Goal: Transaction & Acquisition: Subscribe to service/newsletter

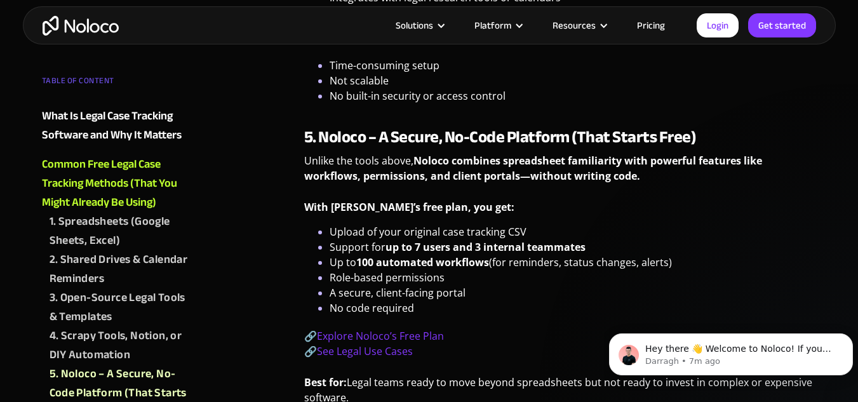
scroll to position [2674, 0]
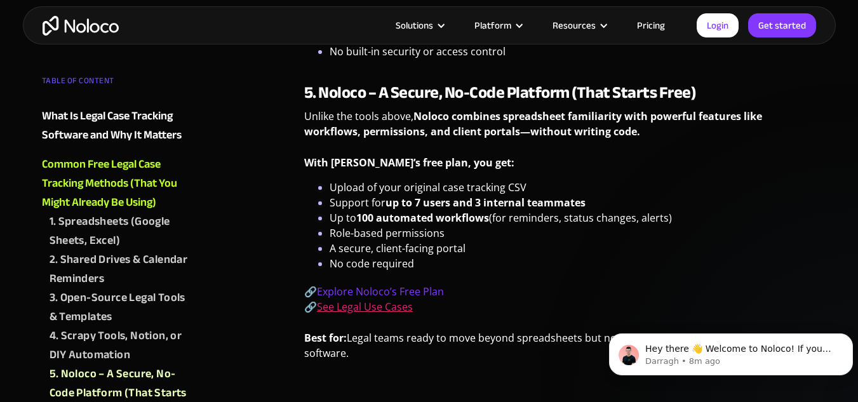
click at [388, 308] on link "See Legal Use Cases" at bounding box center [365, 307] width 96 height 14
click at [387, 293] on link "Explore Noloco’s Free Plan" at bounding box center [380, 292] width 127 height 14
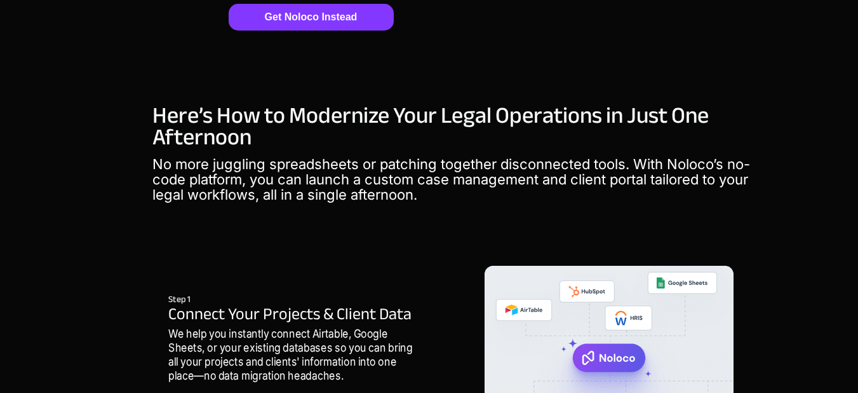
scroll to position [1143, 0]
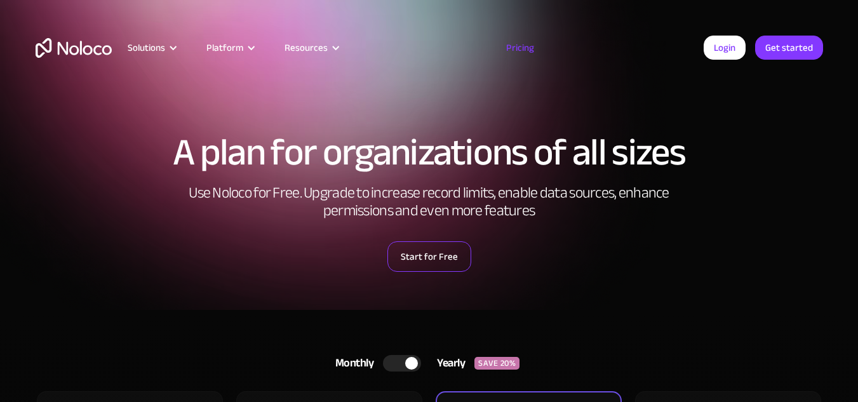
click at [429, 264] on link "Start for Free" at bounding box center [430, 256] width 84 height 30
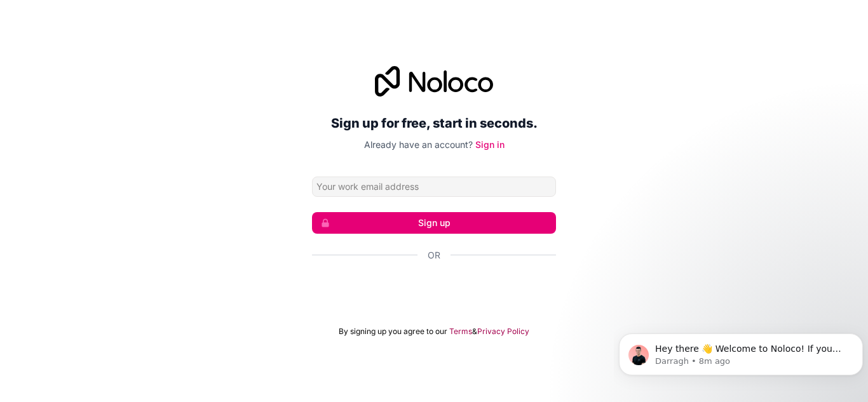
click at [381, 190] on input "Email address" at bounding box center [434, 187] width 244 height 20
type input "tess.sandoval@labormaxstaffing.com"
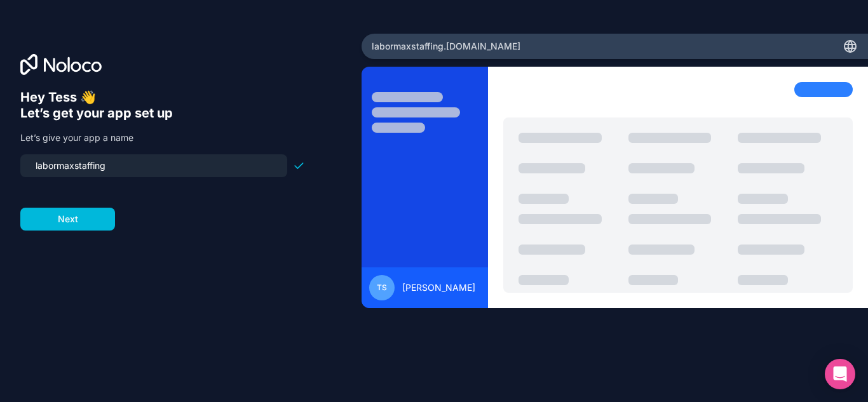
drag, startPoint x: 114, startPoint y: 166, endPoint x: 0, endPoint y: 162, distance: 113.8
click at [0, 162] on div "Hey Tess 👋 Let’s get your app set up Let’s give your app a name labormaxstaffin…" at bounding box center [180, 201] width 361 height 335
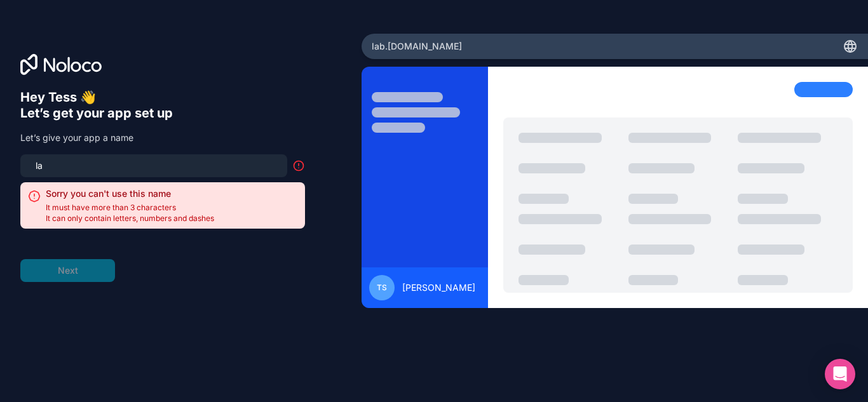
type input "l"
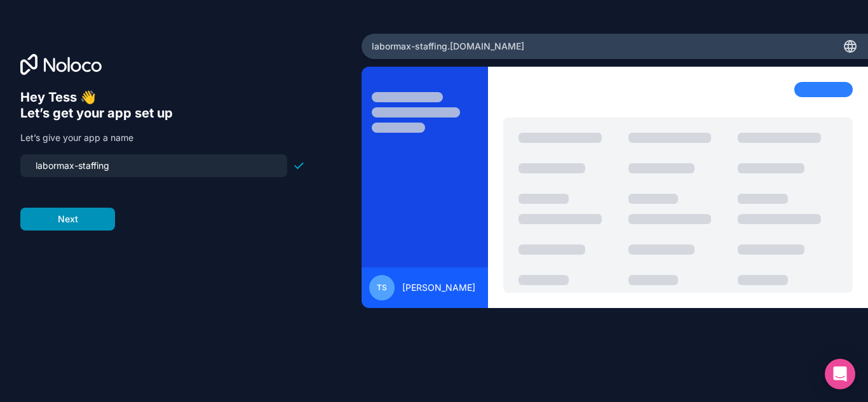
type input "labormax-staffing"
click at [87, 221] on button "Next" at bounding box center [67, 219] width 95 height 23
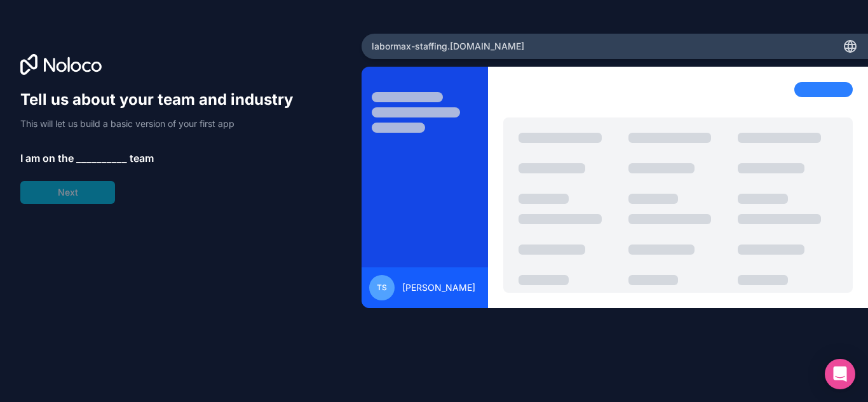
click at [105, 146] on div "Tell us about your team and industry This will let us build a basic version of …" at bounding box center [162, 147] width 285 height 114
click at [103, 156] on span "__________" at bounding box center [101, 158] width 51 height 15
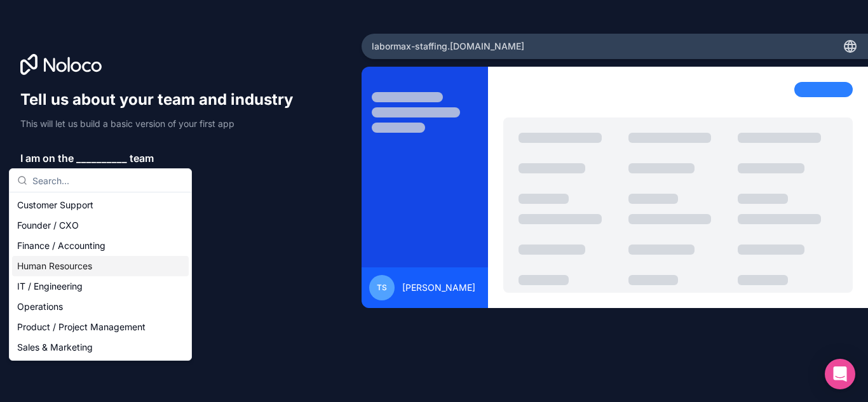
click at [81, 266] on div "Human Resources" at bounding box center [100, 266] width 177 height 20
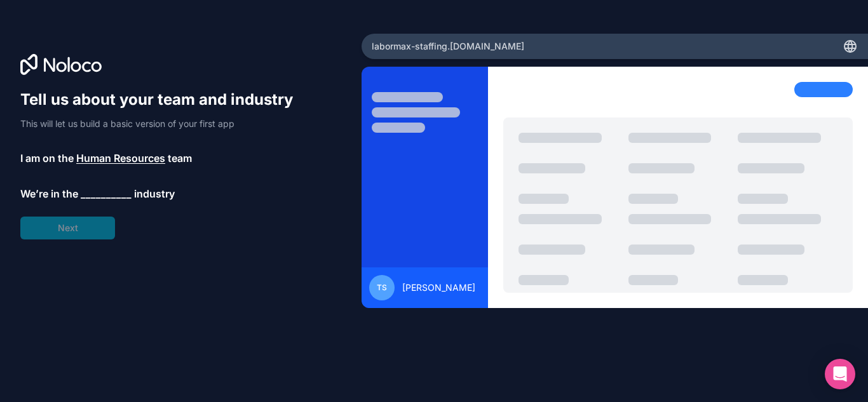
click at [100, 198] on span "__________" at bounding box center [106, 193] width 51 height 15
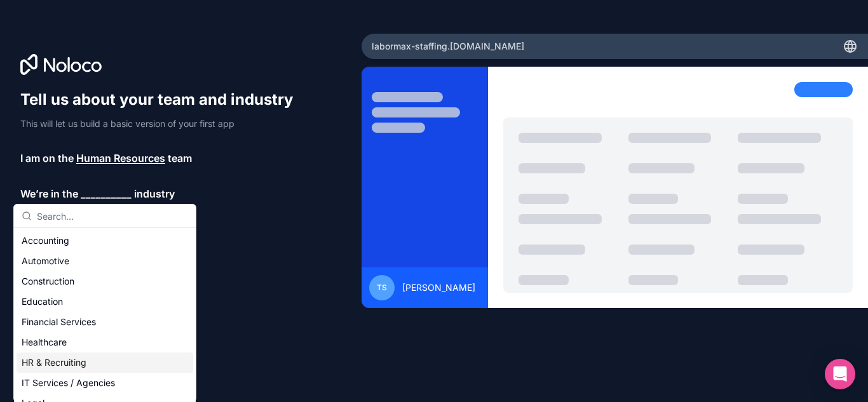
click at [72, 363] on div "HR & Recruiting" at bounding box center [105, 363] width 177 height 20
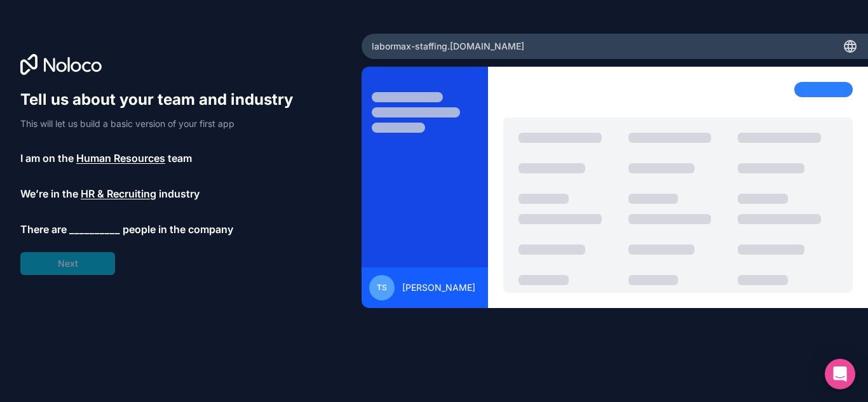
click at [102, 233] on span "__________" at bounding box center [94, 229] width 51 height 15
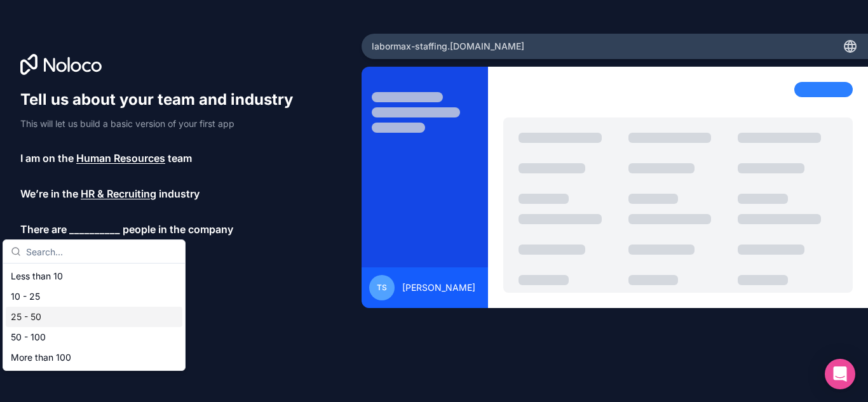
click at [41, 319] on div "25 - 50" at bounding box center [94, 317] width 177 height 20
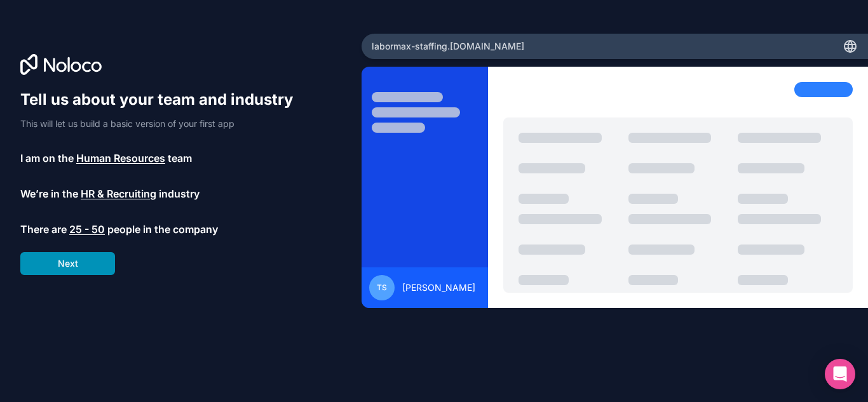
click at [76, 267] on button "Next" at bounding box center [67, 263] width 95 height 23
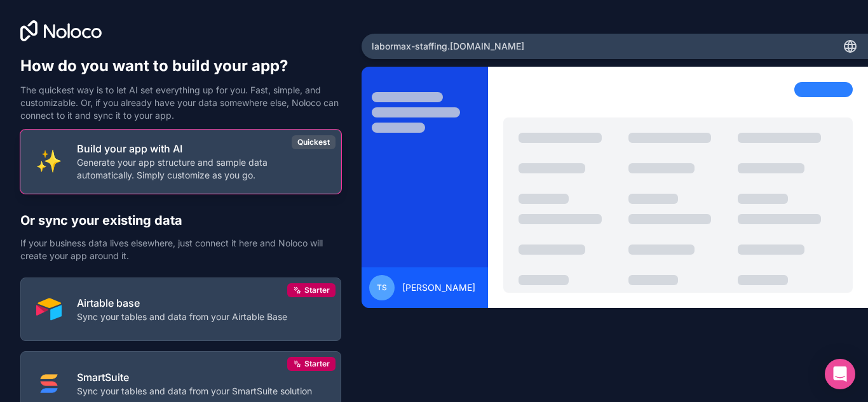
click at [270, 182] on button "Build your app with AI Generate your app structure and sample data automaticall…" at bounding box center [180, 162] width 321 height 64
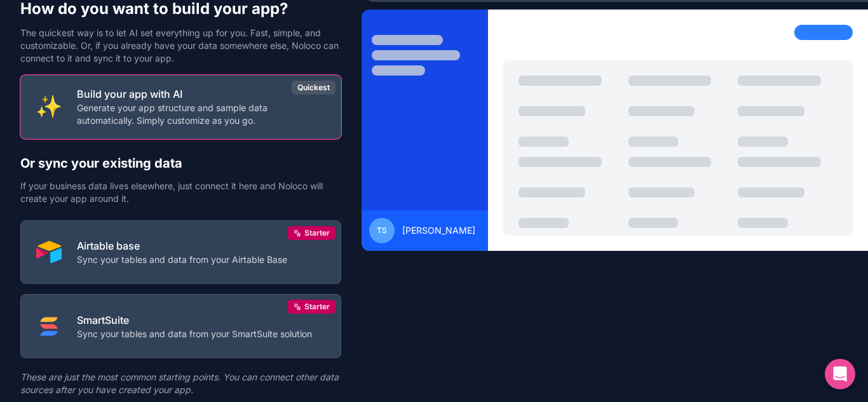
scroll to position [100, 0]
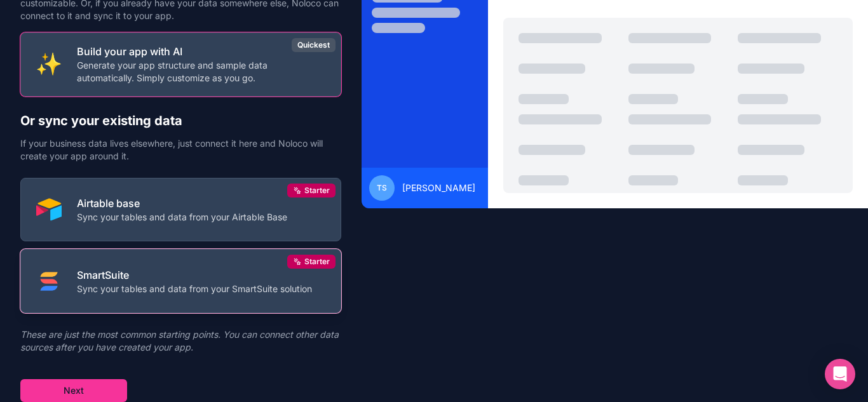
click at [140, 293] on p "Sync your tables and data from your SmartSuite solution" at bounding box center [194, 289] width 235 height 13
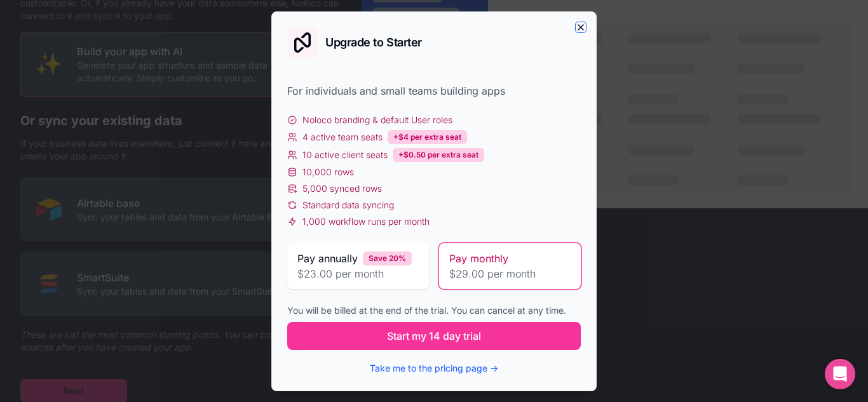
click at [577, 30] on icon "button" at bounding box center [581, 27] width 10 height 10
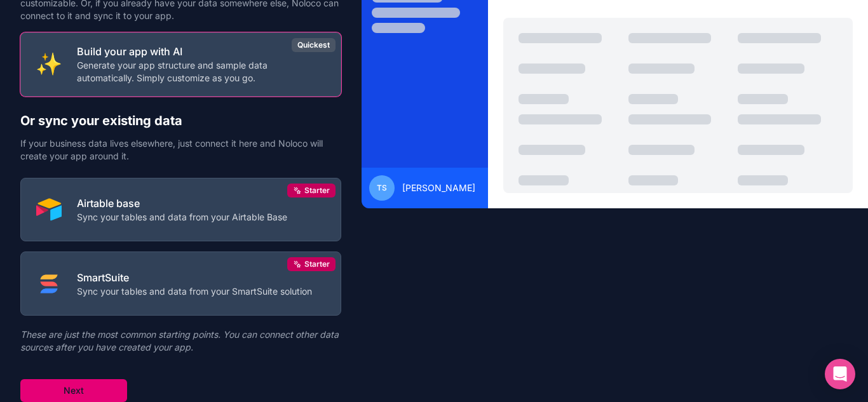
click at [84, 385] on button "Next" at bounding box center [73, 390] width 107 height 23
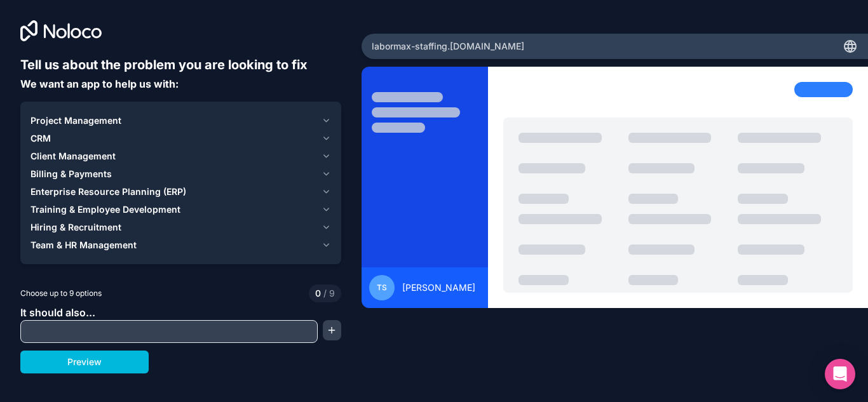
click at [262, 332] on input "text" at bounding box center [169, 332] width 291 height 18
click at [332, 333] on button "button" at bounding box center [332, 330] width 19 height 20
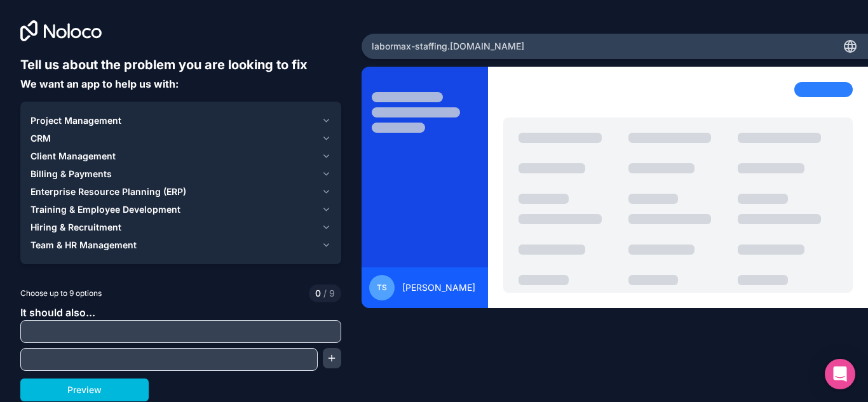
click at [398, 373] on div "Tell us about the problem you are looking to fix We want an app to help us with…" at bounding box center [434, 201] width 868 height 402
click at [81, 293] on span "Choose up to 9 options" at bounding box center [60, 293] width 81 height 11
click at [329, 119] on icon "button" at bounding box center [326, 121] width 10 height 10
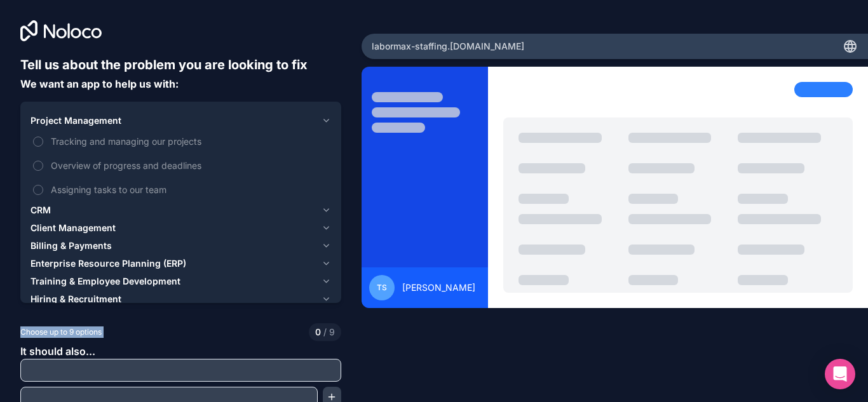
click at [35, 164] on button "Overview of progress and deadlines" at bounding box center [38, 166] width 10 height 10
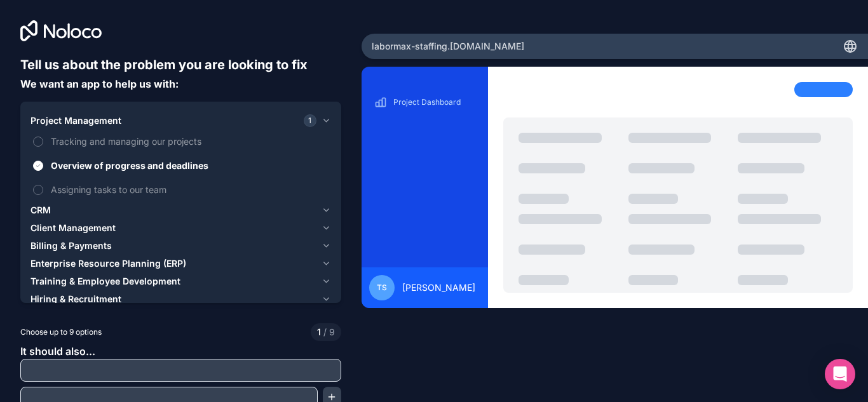
click at [32, 142] on label "Tracking and managing our projects" at bounding box center [180, 142] width 300 height 24
click at [33, 142] on button "Tracking and managing our projects" at bounding box center [38, 142] width 10 height 10
click at [321, 206] on icon "button" at bounding box center [326, 210] width 10 height 10
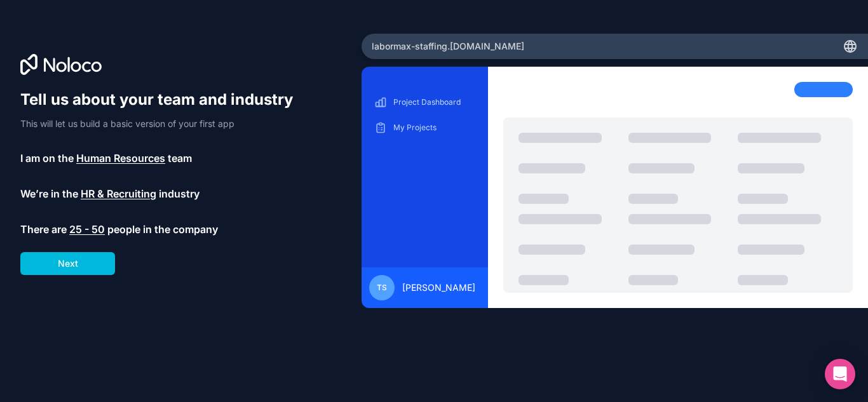
click at [130, 194] on span "HR & Recruiting" at bounding box center [119, 193] width 76 height 15
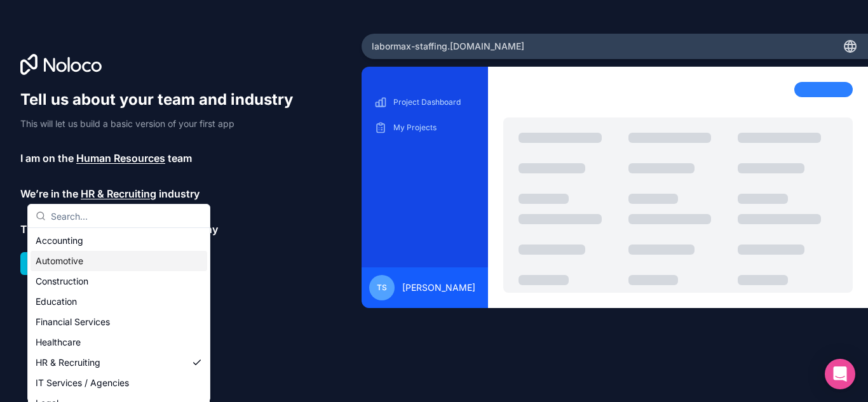
click at [122, 161] on span "Human Resources" at bounding box center [120, 158] width 89 height 15
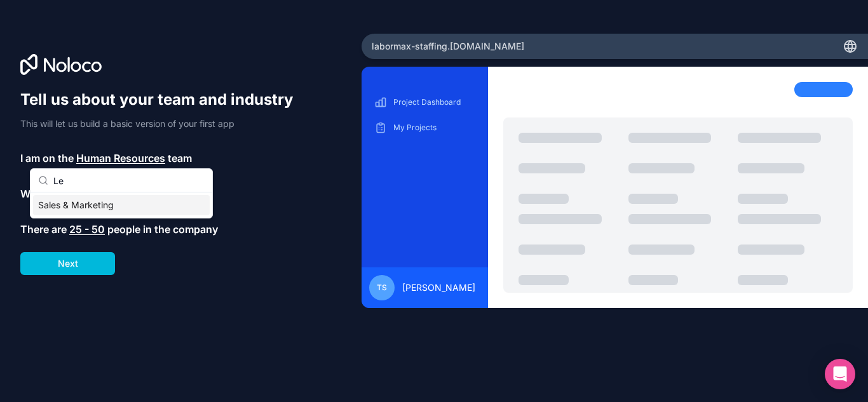
type input "L"
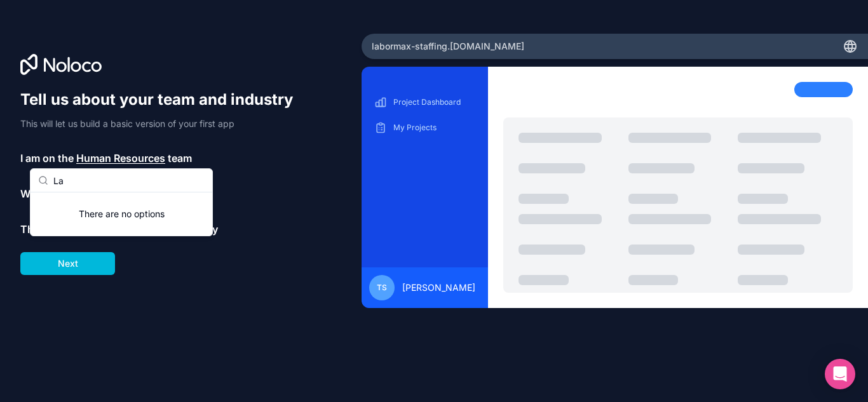
type input "L"
type input "S"
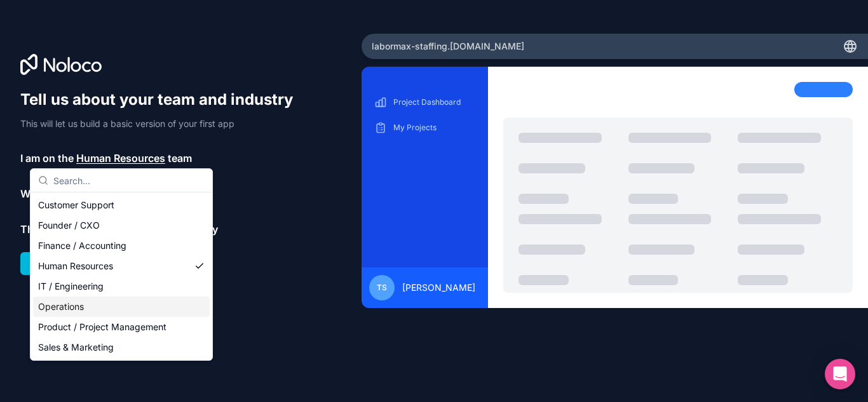
click at [74, 310] on div "Operations" at bounding box center [121, 307] width 177 height 20
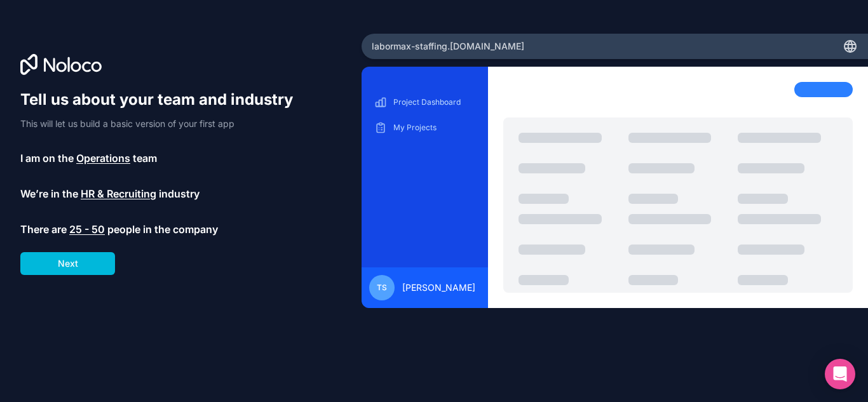
click at [114, 199] on span "HR & Recruiting" at bounding box center [119, 193] width 76 height 15
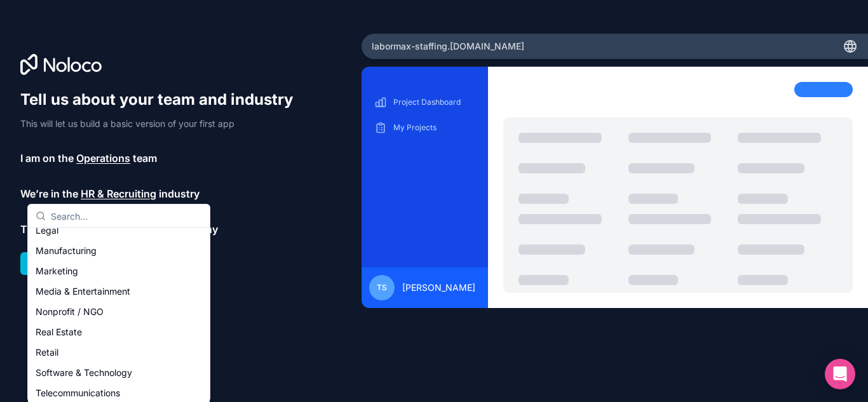
scroll to position [149, 0]
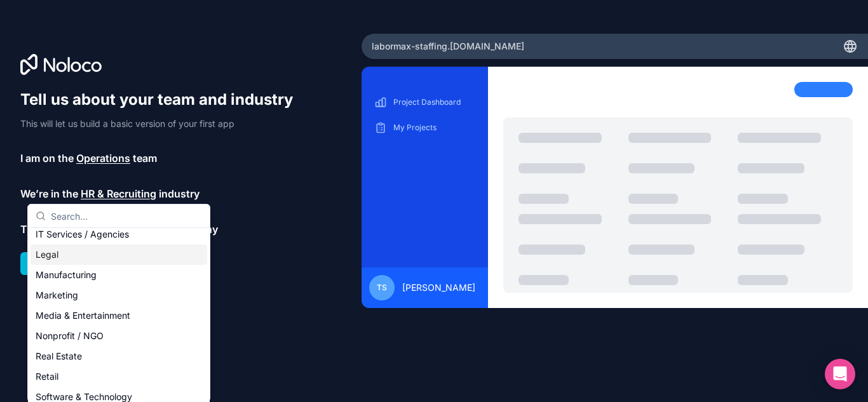
click at [49, 253] on div "Legal" at bounding box center [118, 255] width 177 height 20
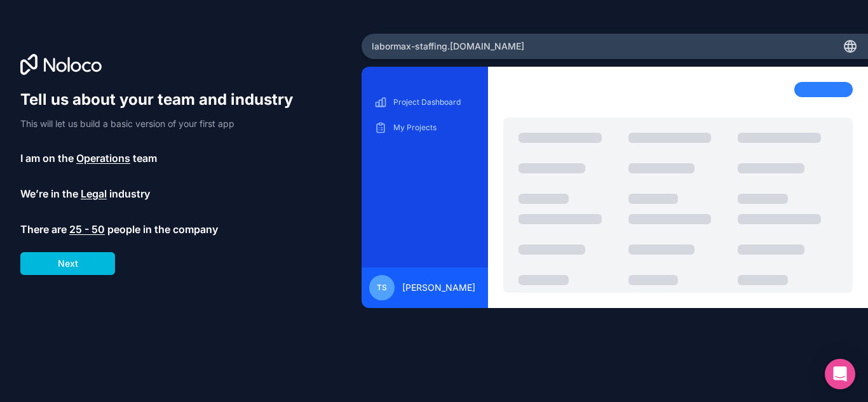
click at [89, 231] on span "25 - 50" at bounding box center [87, 229] width 36 height 15
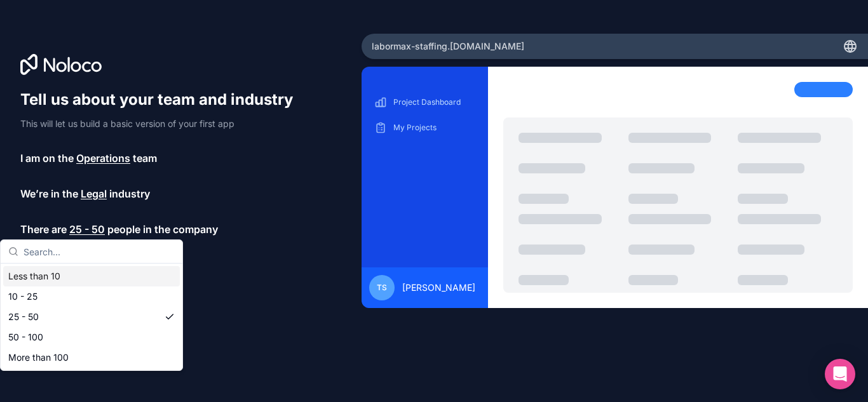
click at [105, 209] on div "Tell us about your team and industry This will let us build a basic version of …" at bounding box center [162, 182] width 285 height 185
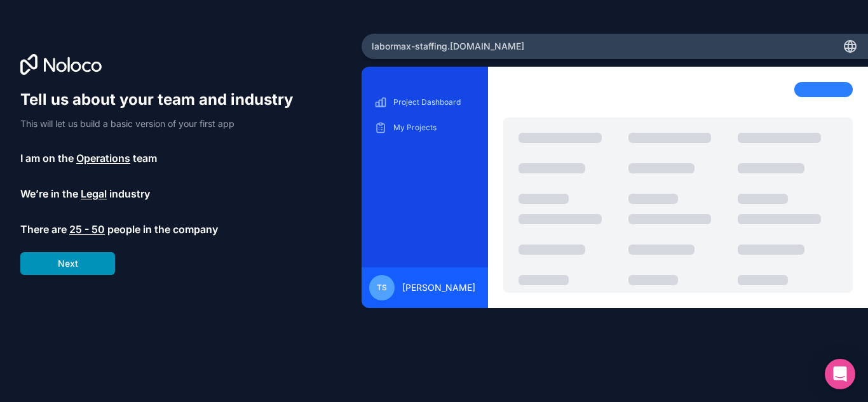
click at [86, 261] on button "Next" at bounding box center [67, 263] width 95 height 23
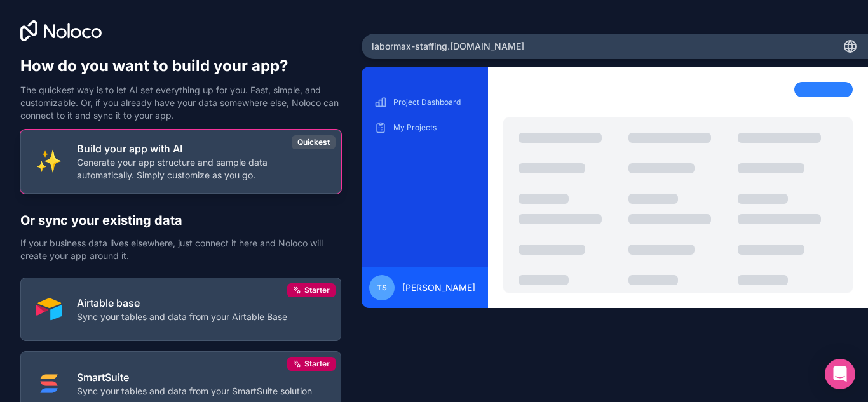
click at [241, 177] on p "Generate your app structure and sample data automatically. Simply customize as …" at bounding box center [201, 168] width 248 height 25
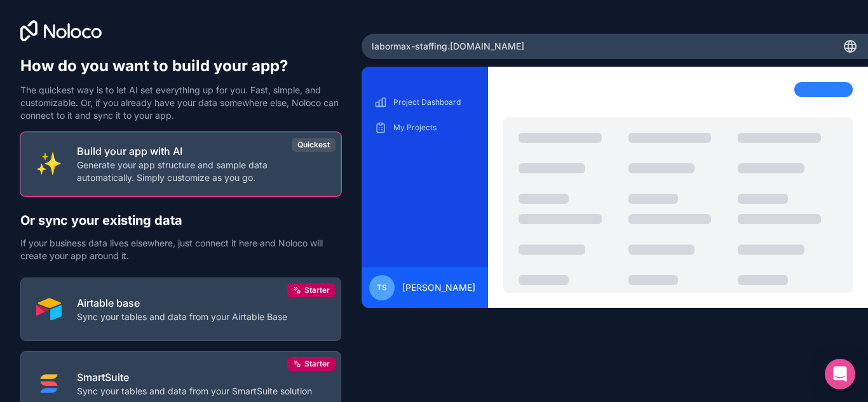
scroll to position [100, 0]
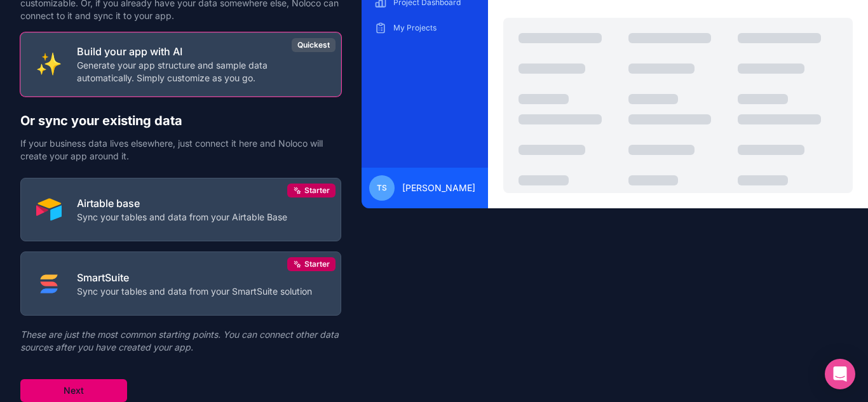
click at [94, 384] on button "Next" at bounding box center [73, 390] width 107 height 23
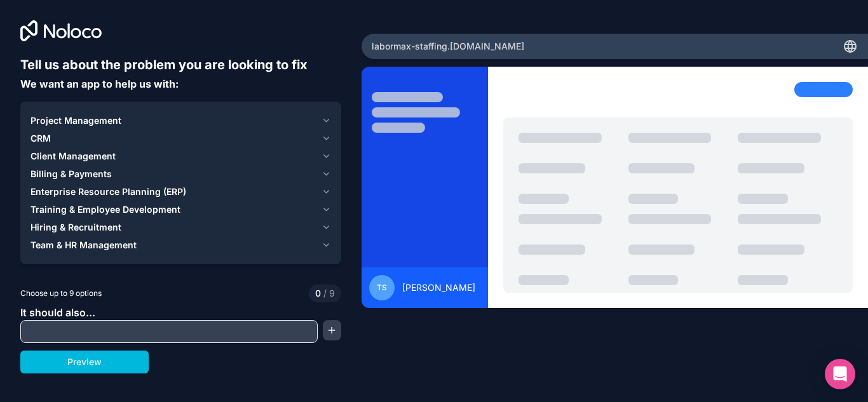
click at [328, 119] on icon "button" at bounding box center [326, 121] width 10 height 10
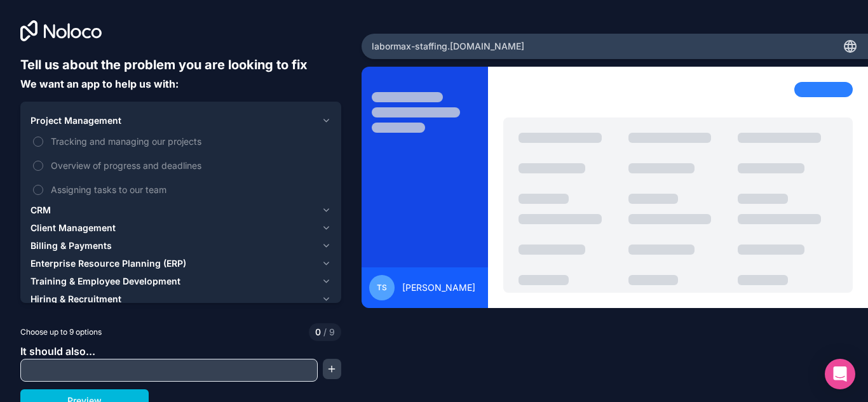
click at [325, 212] on icon "button" at bounding box center [326, 210] width 10 height 10
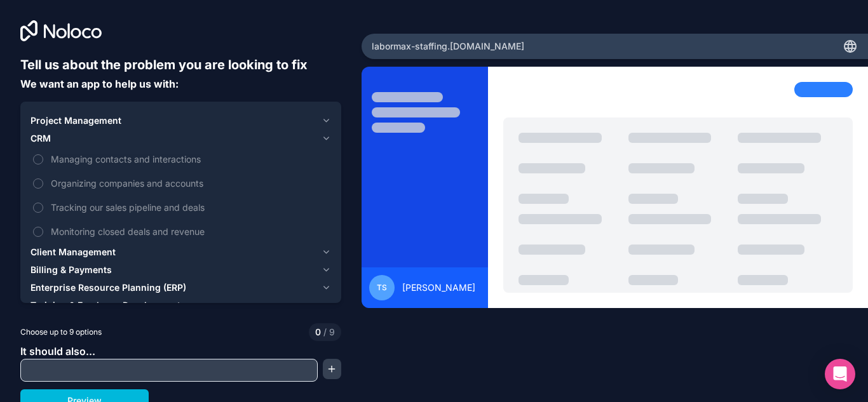
click at [323, 250] on icon "button" at bounding box center [326, 252] width 10 height 10
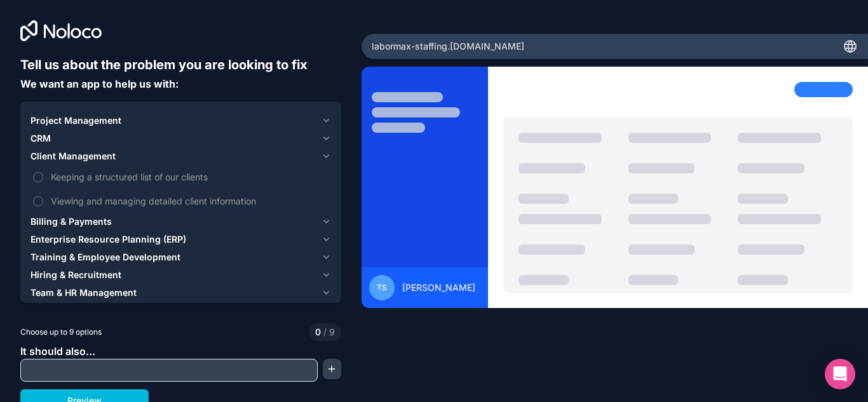
click at [321, 220] on icon "button" at bounding box center [326, 222] width 10 height 10
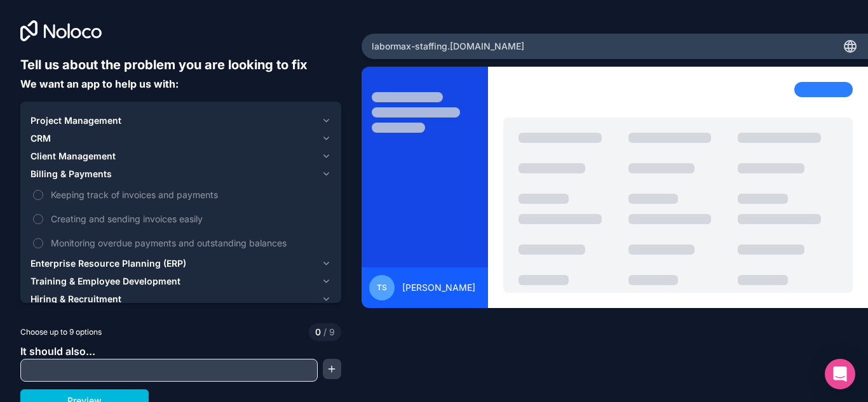
click at [36, 194] on button "Keeping track of invoices and payments" at bounding box center [38, 195] width 10 height 10
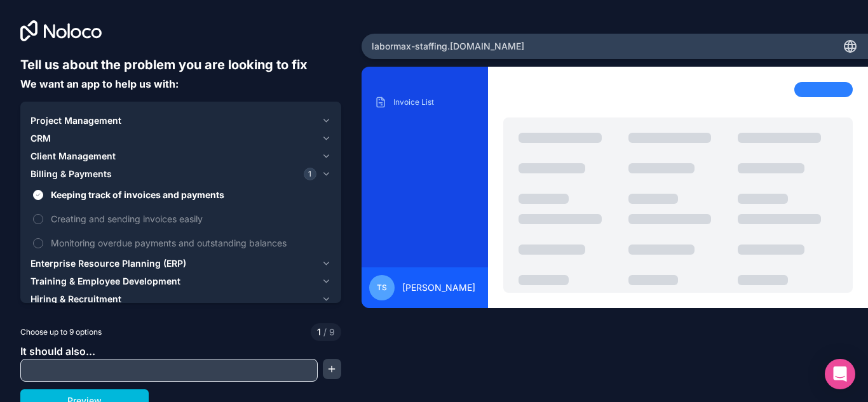
click at [321, 266] on icon "button" at bounding box center [326, 264] width 10 height 10
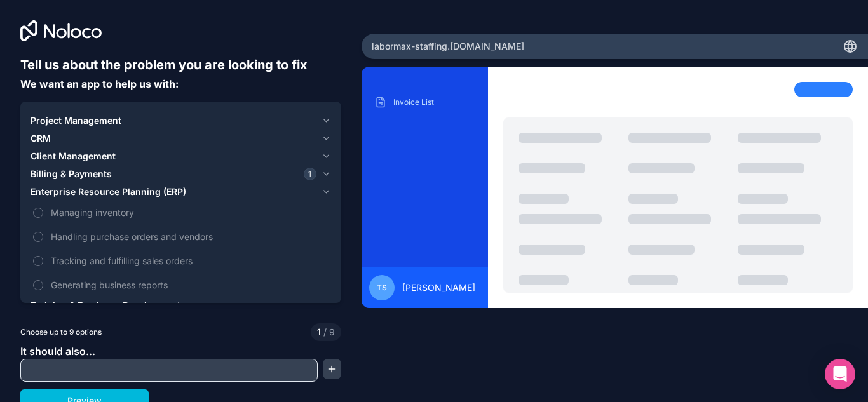
click at [321, 189] on icon "button" at bounding box center [326, 192] width 10 height 10
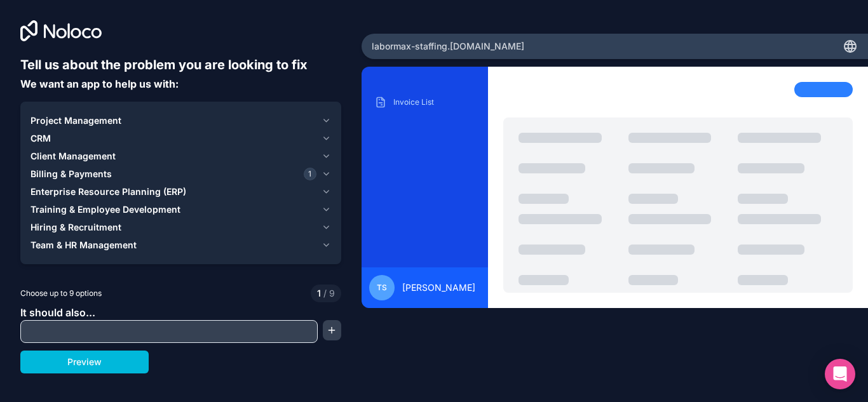
click at [326, 209] on icon "button" at bounding box center [326, 210] width 10 height 10
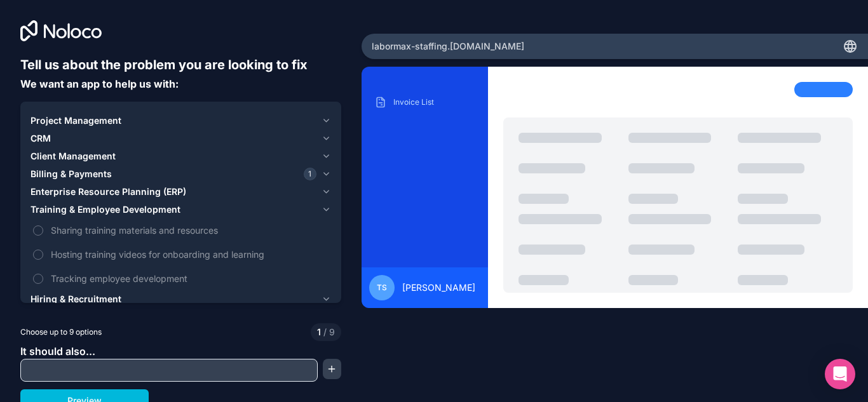
click at [323, 207] on icon "button" at bounding box center [326, 210] width 10 height 10
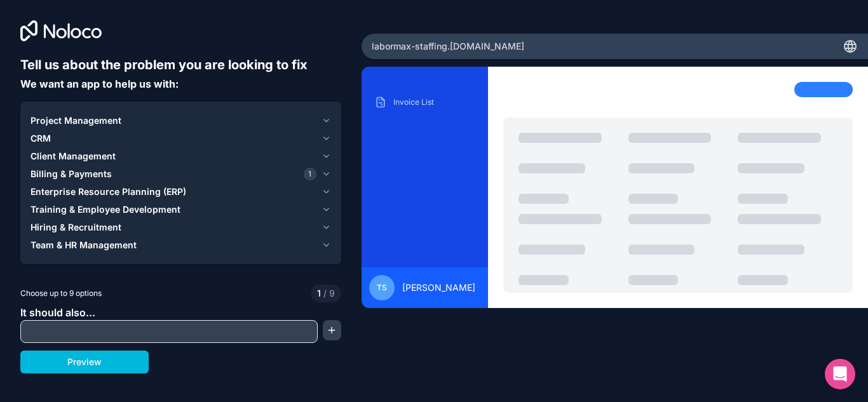
click at [321, 228] on icon "button" at bounding box center [326, 227] width 10 height 10
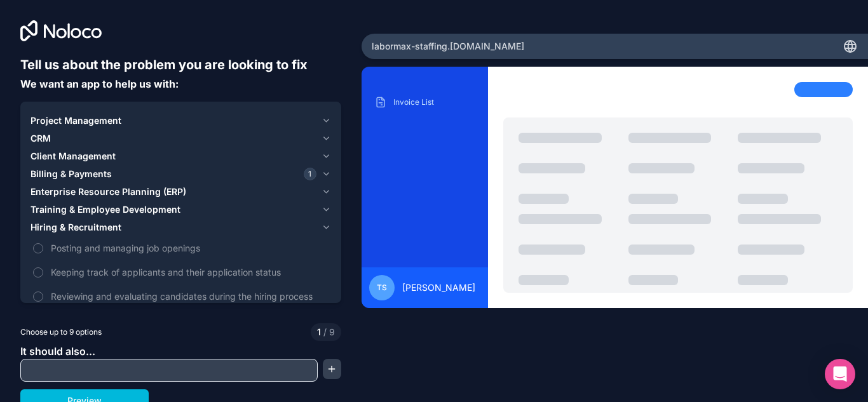
click at [324, 228] on icon "button" at bounding box center [326, 227] width 5 height 3
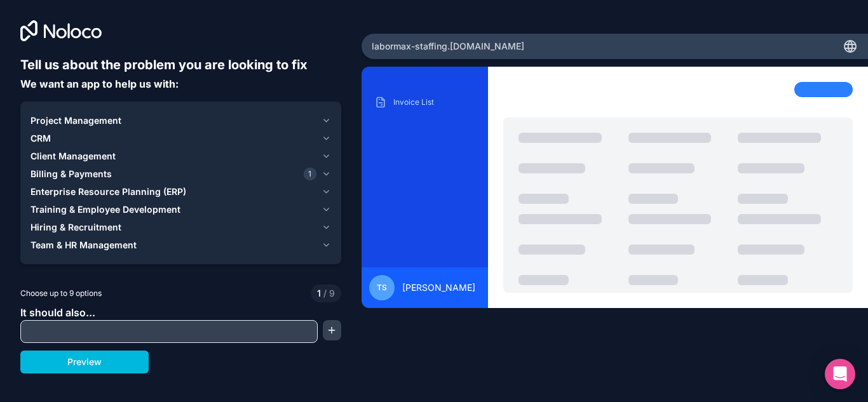
click at [325, 245] on icon "button" at bounding box center [326, 245] width 10 height 10
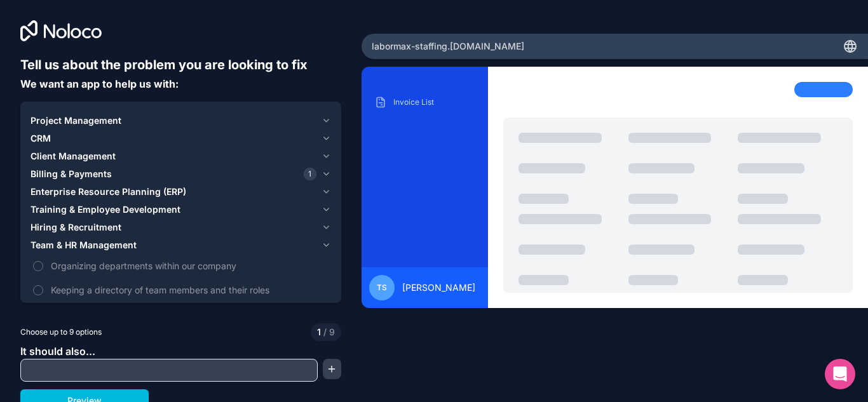
click at [37, 287] on button "Keeping a directory of team members and their roles" at bounding box center [38, 290] width 10 height 10
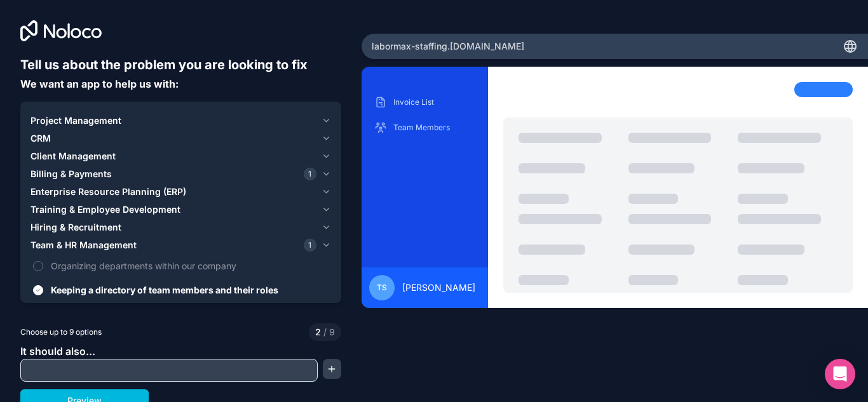
click at [321, 208] on icon "button" at bounding box center [326, 210] width 10 height 10
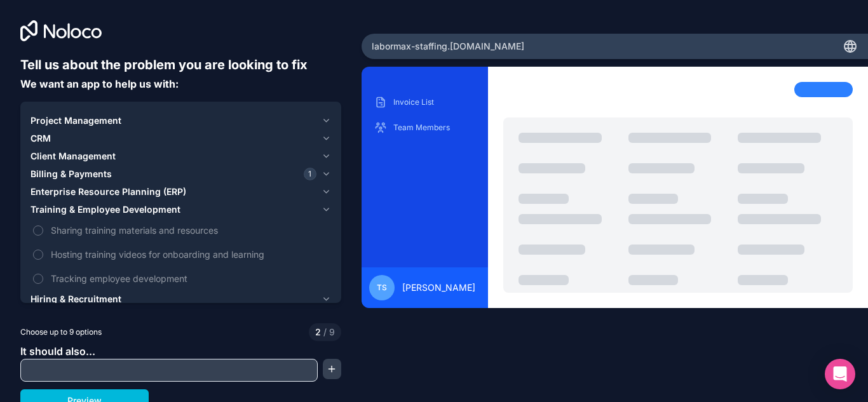
click at [321, 208] on icon "button" at bounding box center [326, 210] width 10 height 10
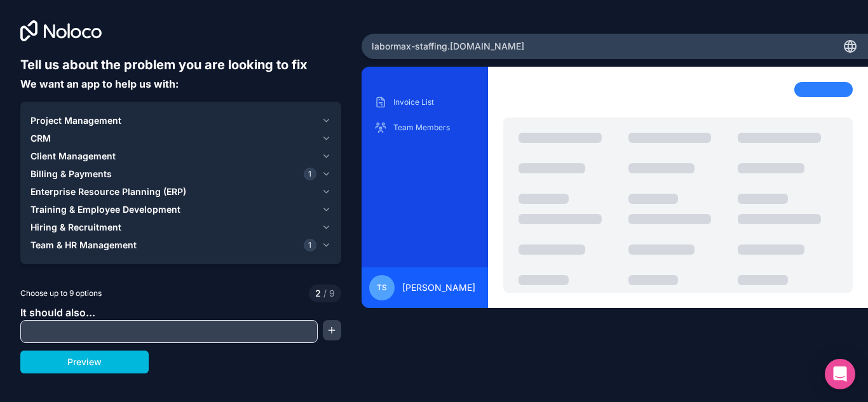
click at [326, 191] on icon "button" at bounding box center [326, 192] width 10 height 10
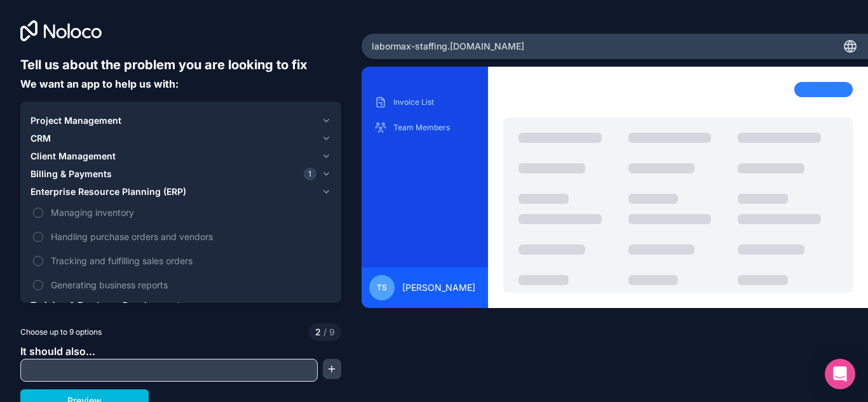
click at [326, 191] on icon "button" at bounding box center [326, 192] width 10 height 10
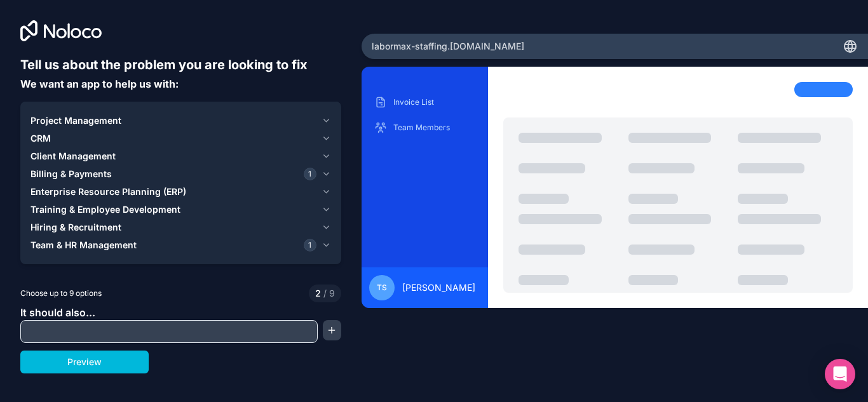
click at [321, 152] on icon "button" at bounding box center [326, 156] width 10 height 10
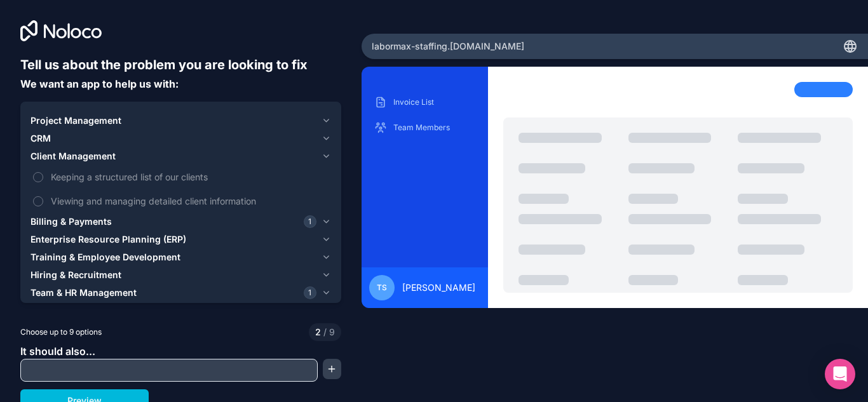
click at [32, 197] on label "Viewing and managing detailed client information" at bounding box center [180, 201] width 300 height 24
click at [33, 197] on button "Viewing and managing detailed client information" at bounding box center [38, 201] width 10 height 10
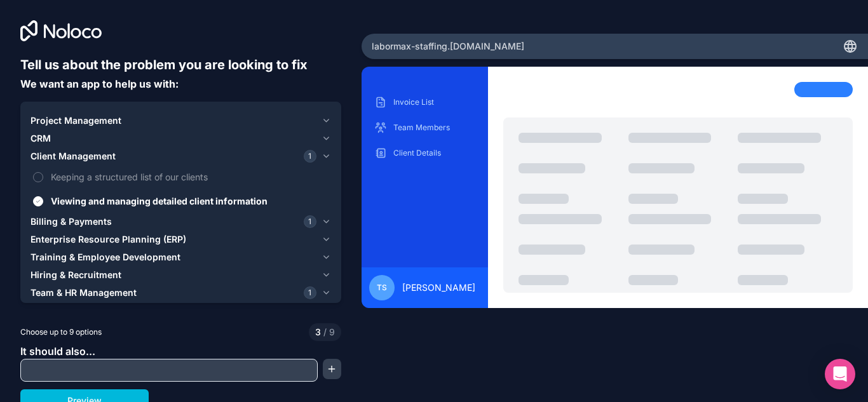
click at [30, 176] on div "Project Management CRM Client Management 1 Keeping a structured list of our cli…" at bounding box center [180, 207] width 321 height 210
click at [325, 135] on icon "button" at bounding box center [326, 138] width 10 height 10
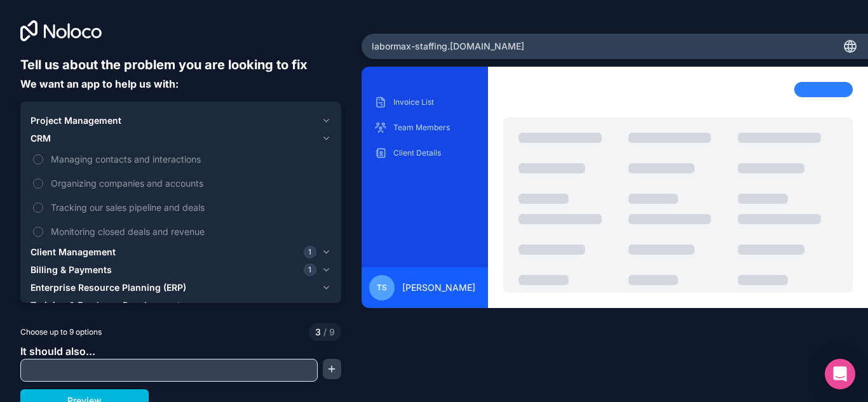
click at [325, 135] on icon "button" at bounding box center [326, 138] width 10 height 10
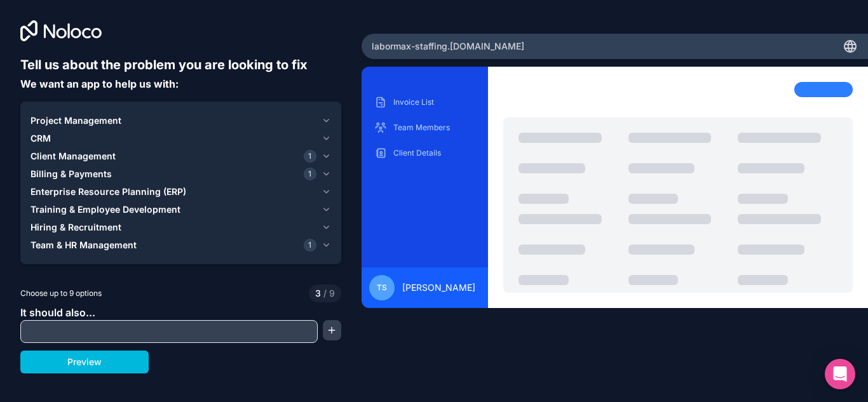
click at [325, 135] on icon "button" at bounding box center [326, 138] width 10 height 10
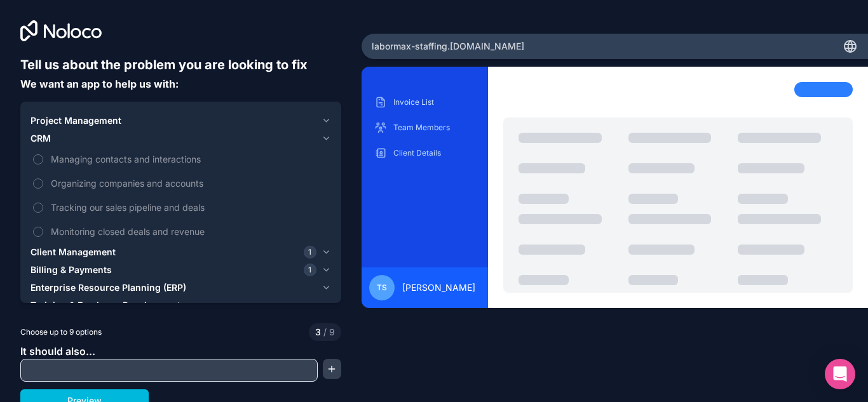
click at [34, 157] on button "Managing contacts and interactions" at bounding box center [38, 159] width 10 height 10
click at [34, 183] on button "Organizing companies and accounts" at bounding box center [38, 184] width 10 height 10
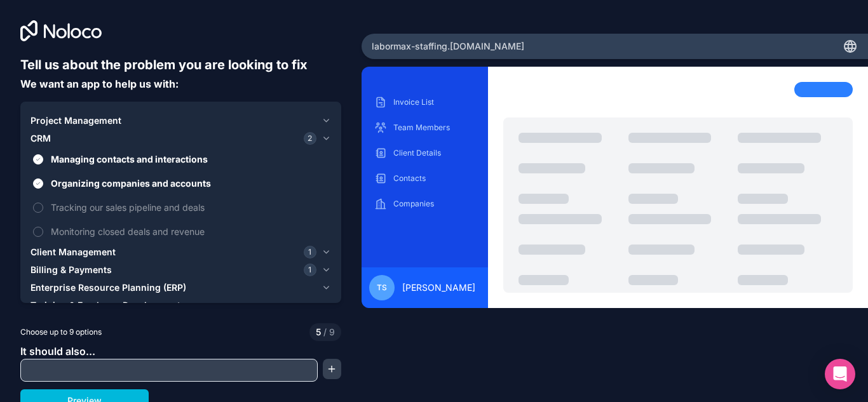
click at [321, 117] on icon "button" at bounding box center [326, 121] width 10 height 10
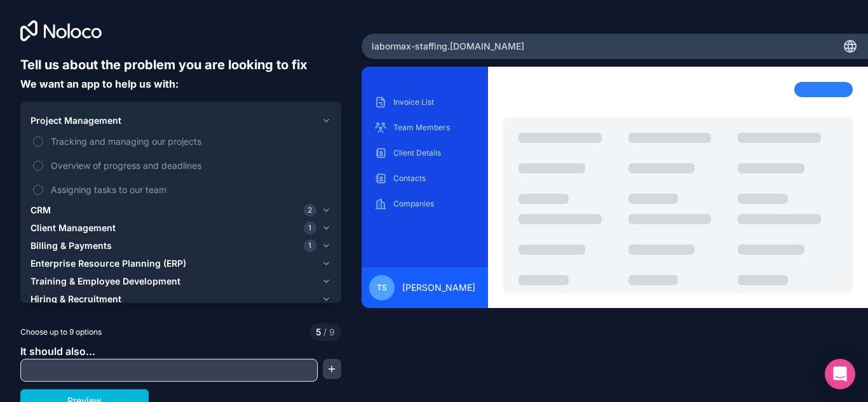
click at [34, 142] on button "Tracking and managing our projects" at bounding box center [38, 142] width 10 height 10
click at [34, 161] on label "Overview of progress and deadlines" at bounding box center [180, 166] width 300 height 24
click at [34, 161] on button "Overview of progress and deadlines" at bounding box center [38, 166] width 10 height 10
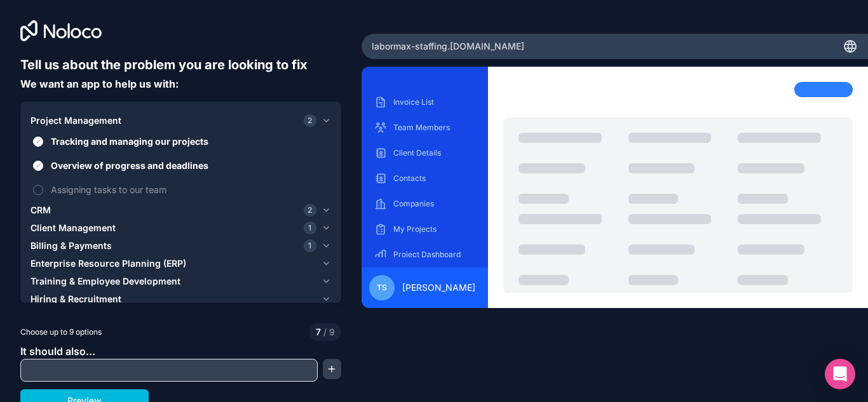
click at [34, 186] on button "Assigning tasks to our team" at bounding box center [38, 190] width 10 height 10
click at [321, 206] on icon "button" at bounding box center [326, 210] width 10 height 10
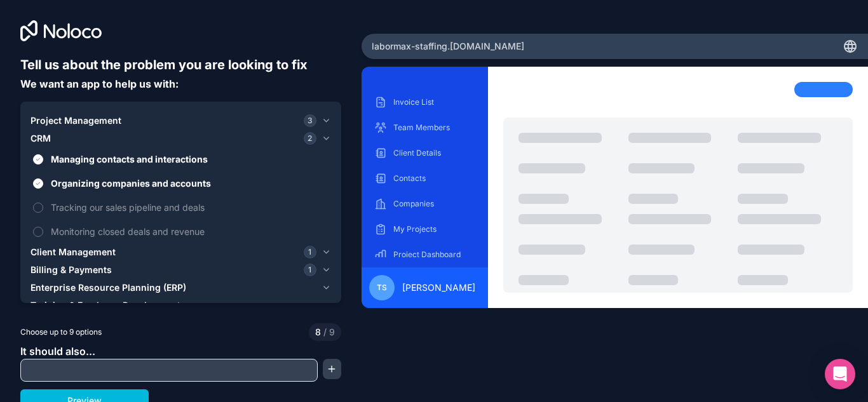
click at [320, 206] on span "Tracking our sales pipeline and deals" at bounding box center [190, 207] width 278 height 13
click at [43, 206] on button "Tracking our sales pipeline and deals" at bounding box center [38, 208] width 10 height 10
click at [324, 252] on icon "button" at bounding box center [326, 252] width 5 height 3
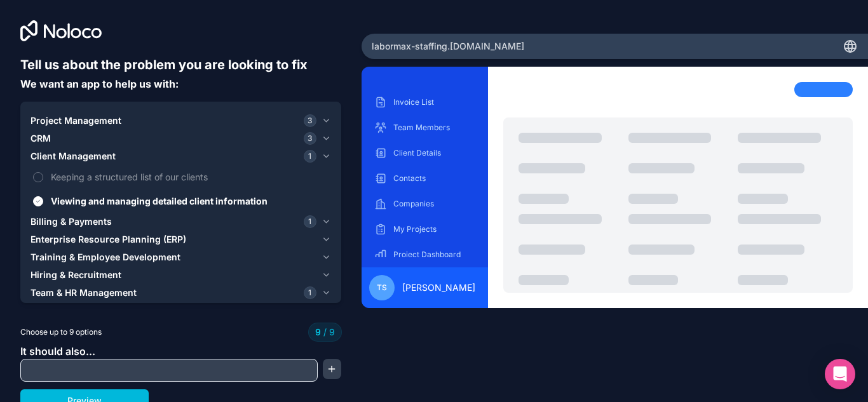
click at [321, 220] on icon "button" at bounding box center [326, 222] width 10 height 10
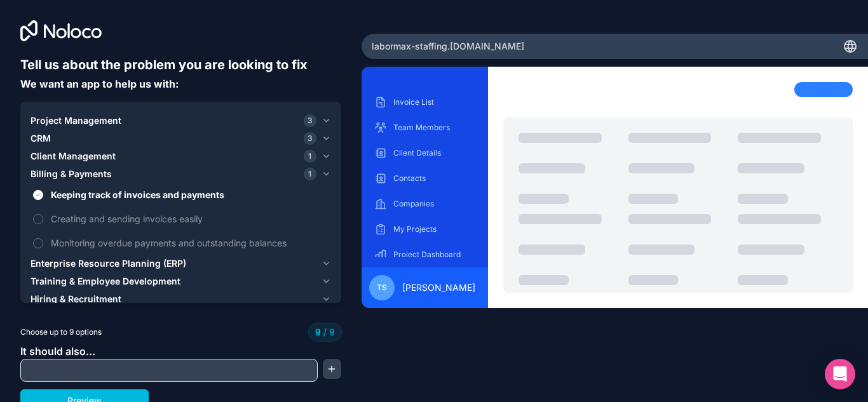
click at [321, 261] on icon "button" at bounding box center [326, 264] width 10 height 10
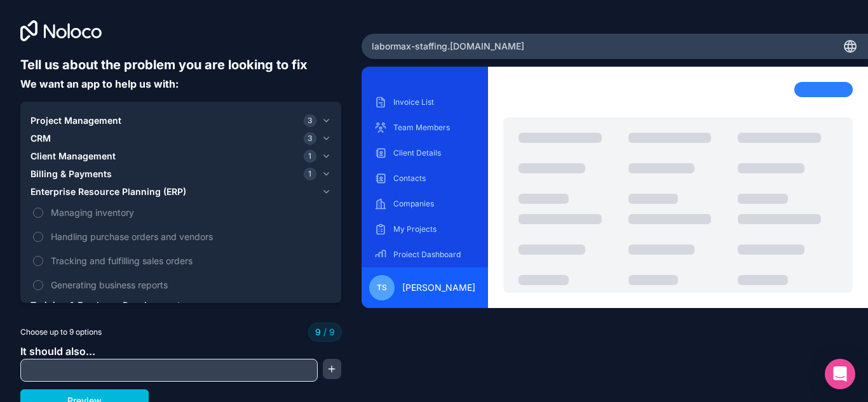
scroll to position [10, 0]
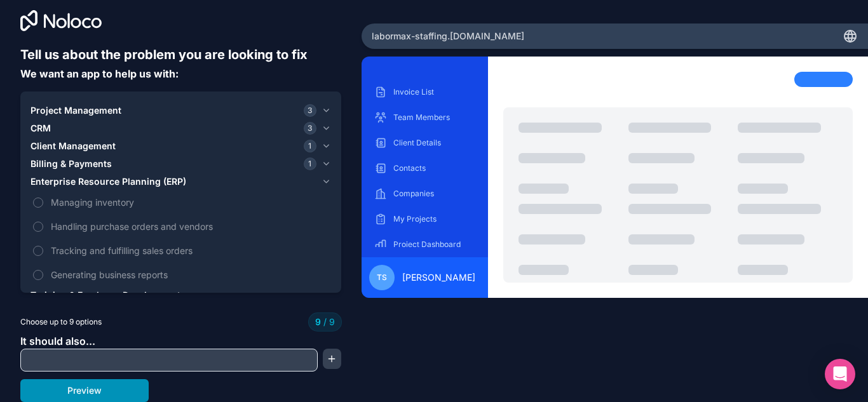
click at [102, 388] on button "Preview" at bounding box center [84, 390] width 128 height 23
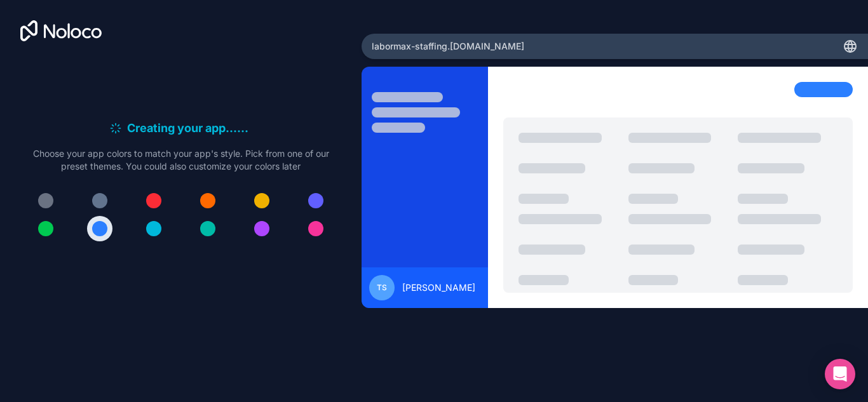
scroll to position [0, 0]
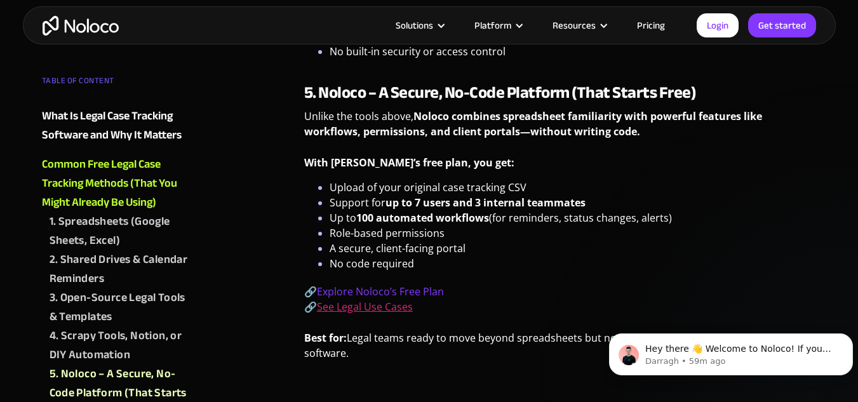
click at [389, 310] on link "See Legal Use Cases" at bounding box center [365, 307] width 96 height 14
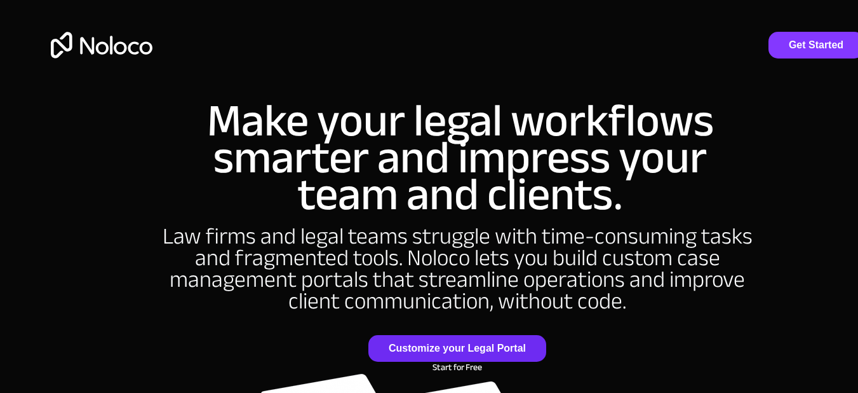
click at [481, 353] on span "Customize your Legal Portal" at bounding box center [457, 348] width 178 height 12
